Goal: Navigation & Orientation: Find specific page/section

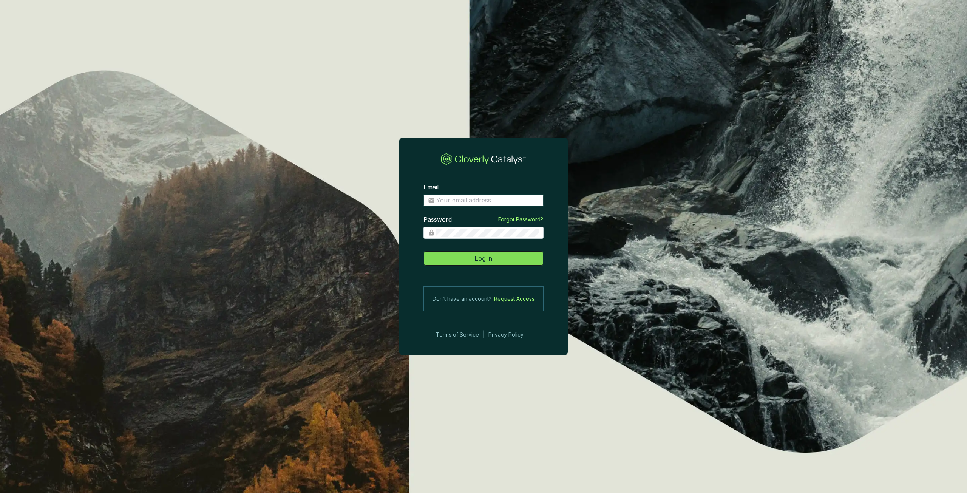
type input "[PERSON_NAME][EMAIL_ADDRESS][PERSON_NAME][DOMAIN_NAME]"
click at [474, 256] on button "Log In" at bounding box center [483, 258] width 120 height 15
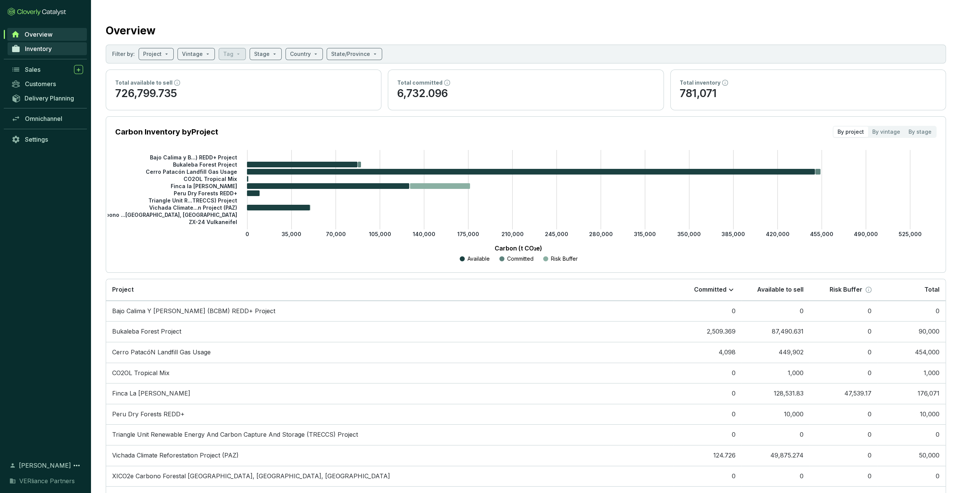
click at [59, 46] on link "Inventory" at bounding box center [47, 48] width 79 height 13
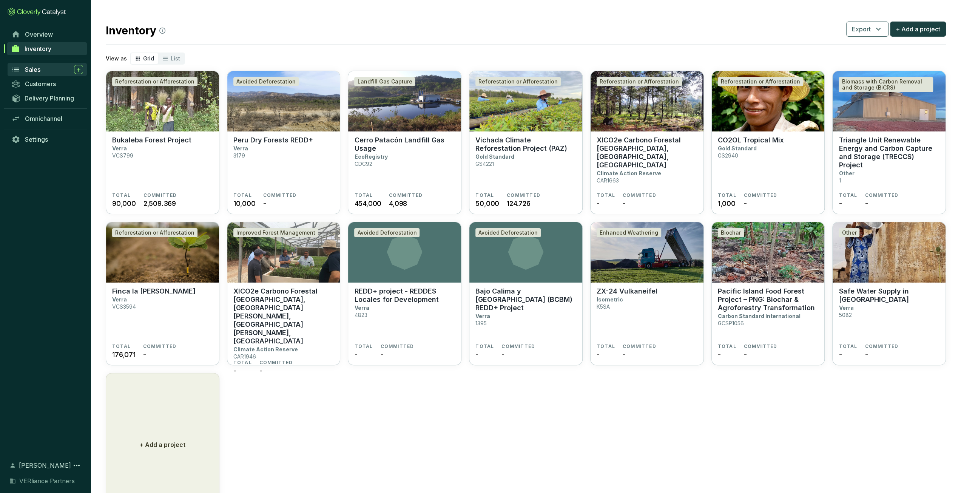
click at [44, 68] on div "Sales" at bounding box center [54, 69] width 58 height 9
